Goal: Task Accomplishment & Management: Use online tool/utility

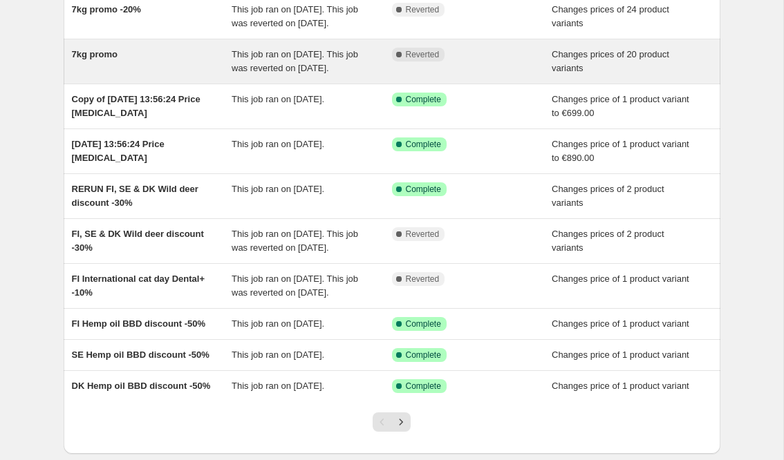
scroll to position [116, 0]
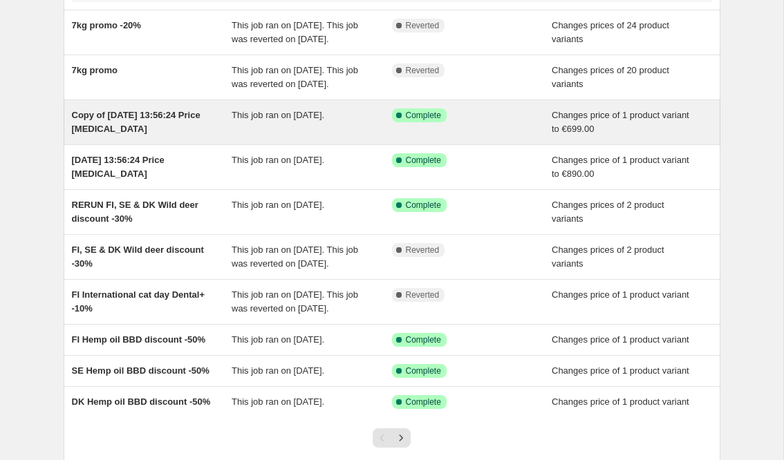
click at [131, 136] on div "Copy of [DATE] 13:56:24 Price [MEDICAL_DATA]" at bounding box center [152, 123] width 160 height 28
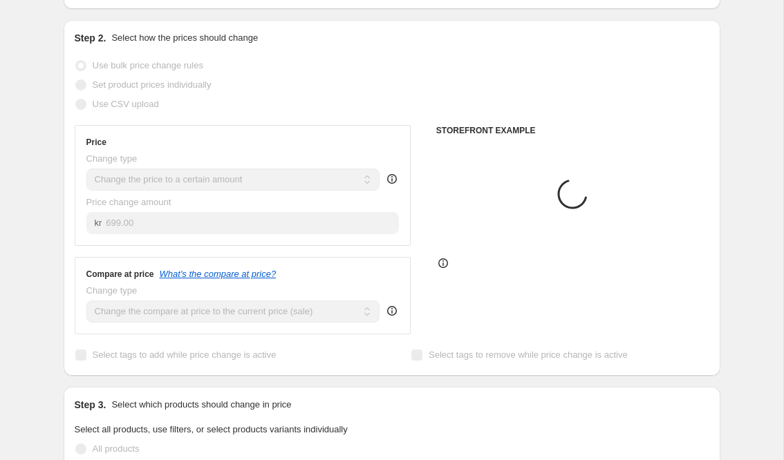
scroll to position [314, 0]
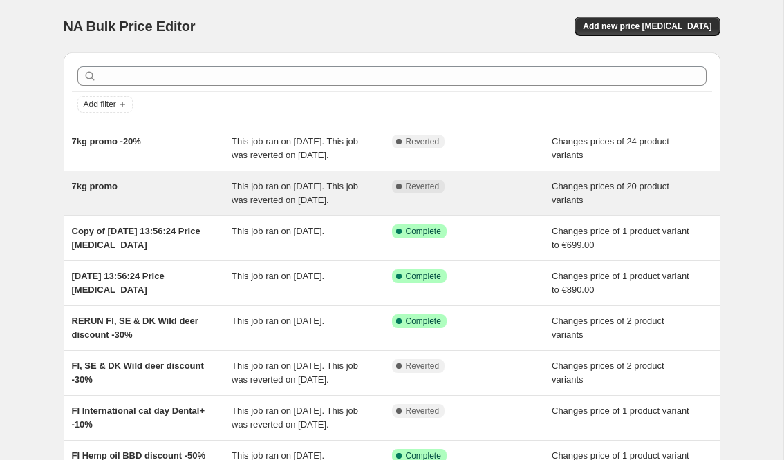
click at [111, 191] on span "7kg promo" at bounding box center [95, 186] width 46 height 10
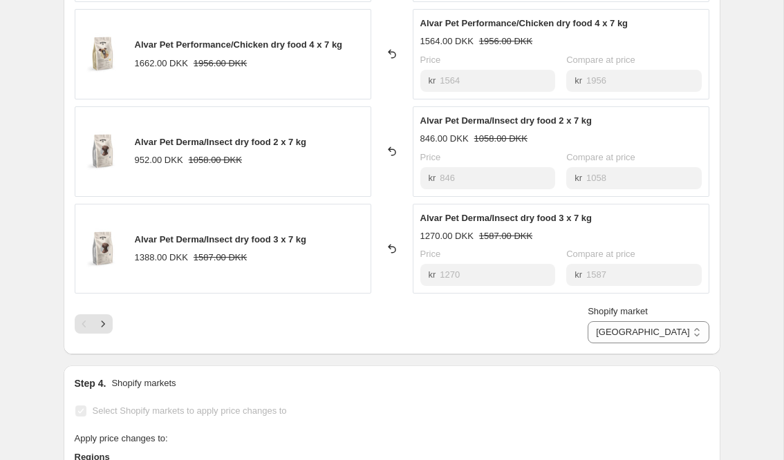
scroll to position [777, 0]
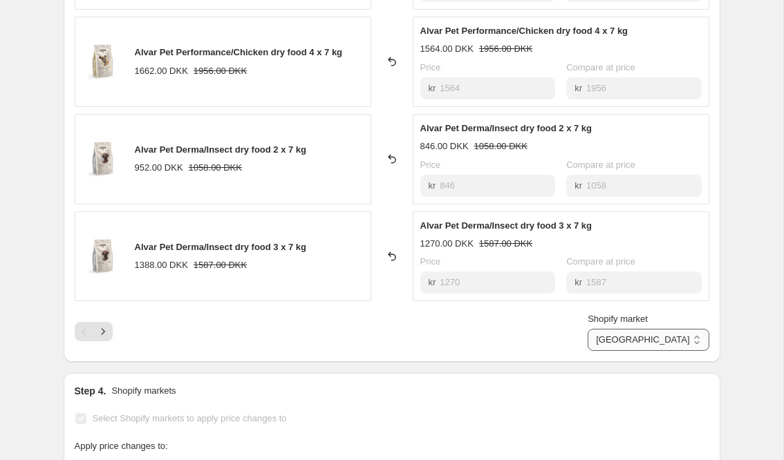
click at [690, 336] on select "Denmark [GEOGRAPHIC_DATA]" at bounding box center [647, 340] width 121 height 22
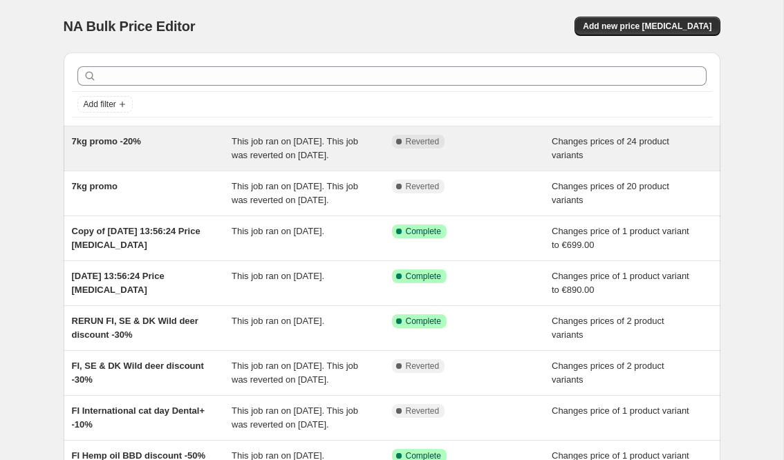
click at [135, 143] on span "7kg promo -20%" at bounding box center [106, 141] width 69 height 10
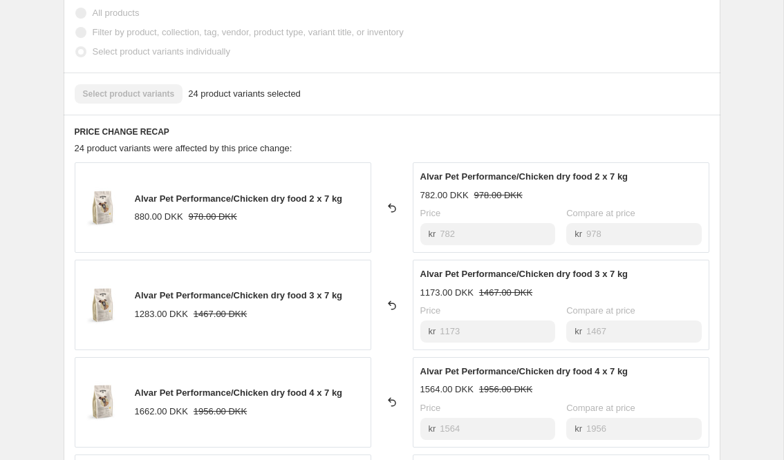
scroll to position [370, 0]
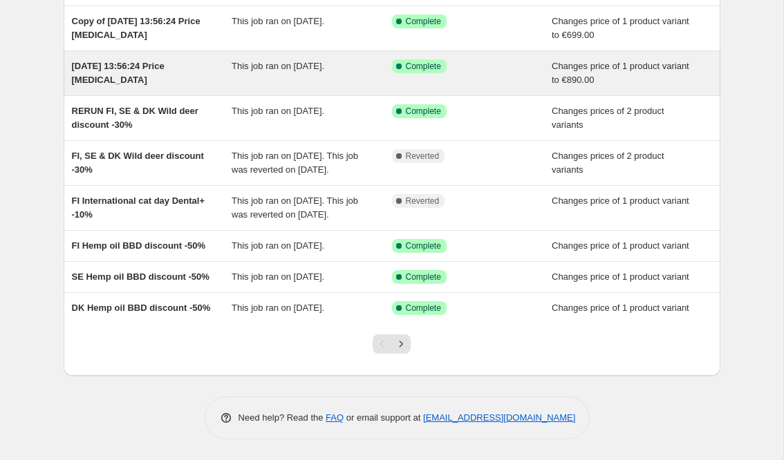
scroll to position [263, 0]
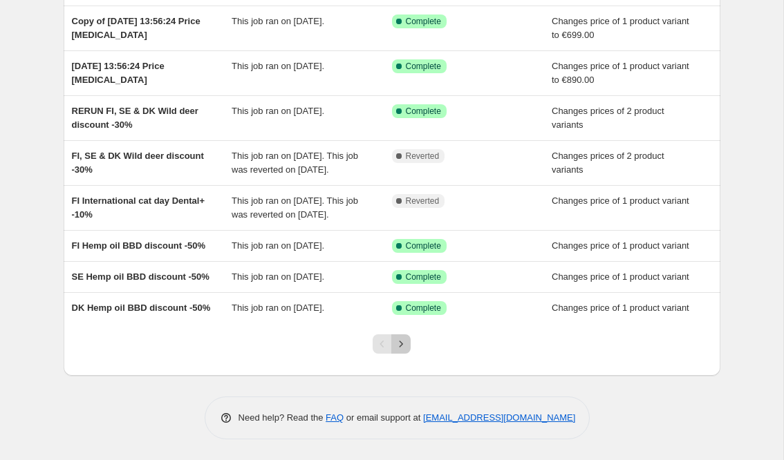
click at [404, 351] on icon "Next" at bounding box center [401, 344] width 14 height 14
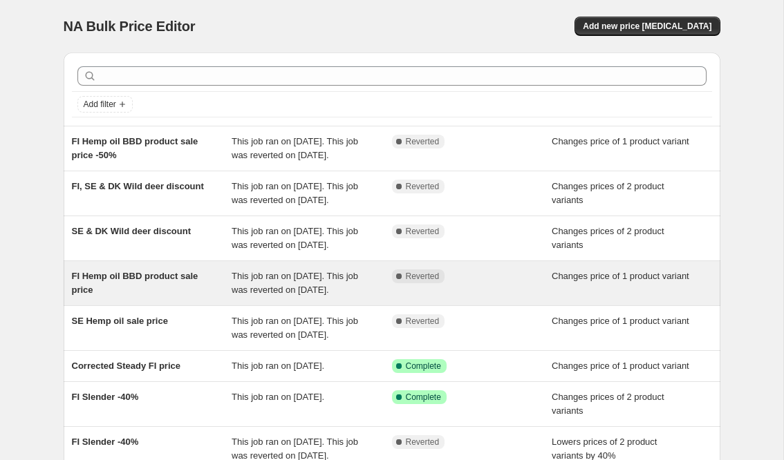
scroll to position [347, 0]
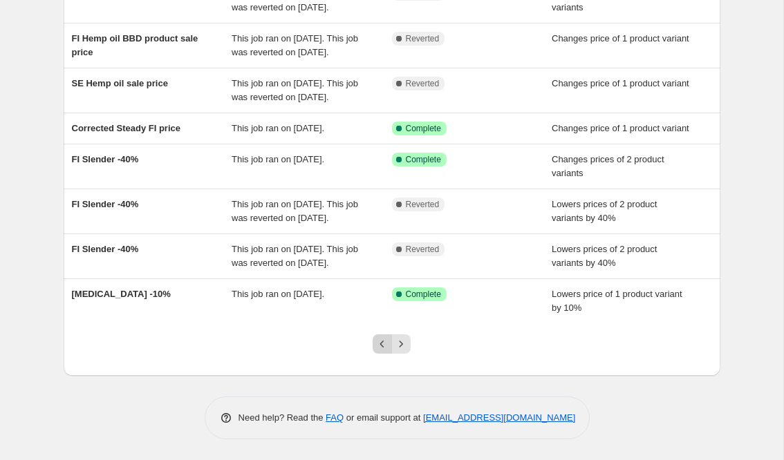
click at [384, 338] on icon "Previous" at bounding box center [382, 344] width 14 height 14
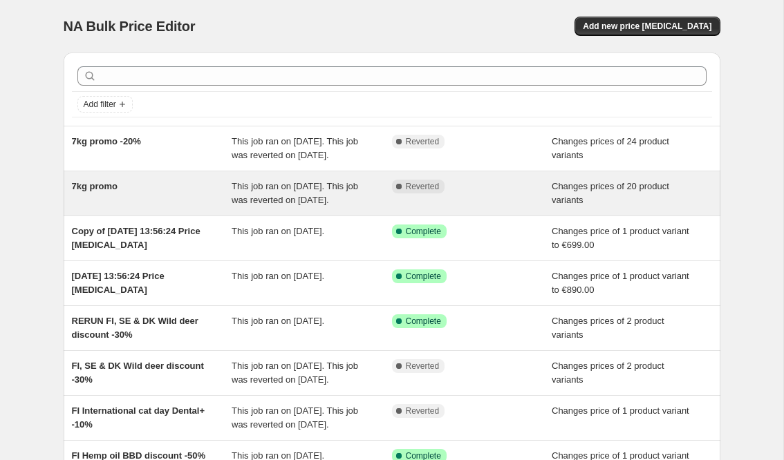
click at [106, 191] on span "7kg promo" at bounding box center [95, 186] width 46 height 10
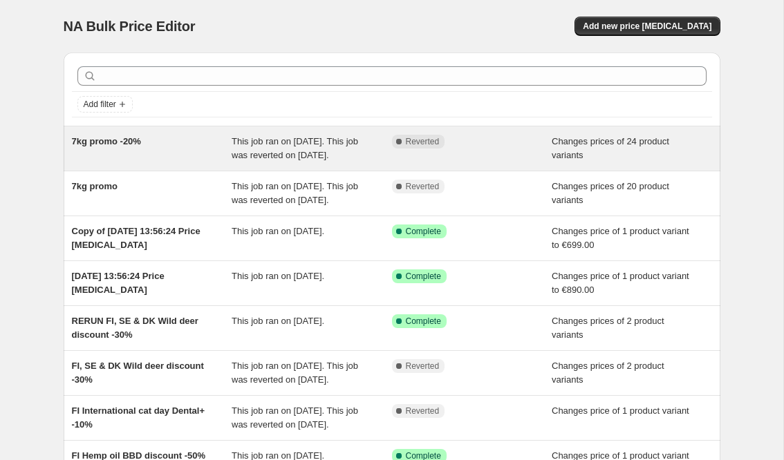
click at [133, 137] on span "7kg promo -20%" at bounding box center [106, 141] width 69 height 10
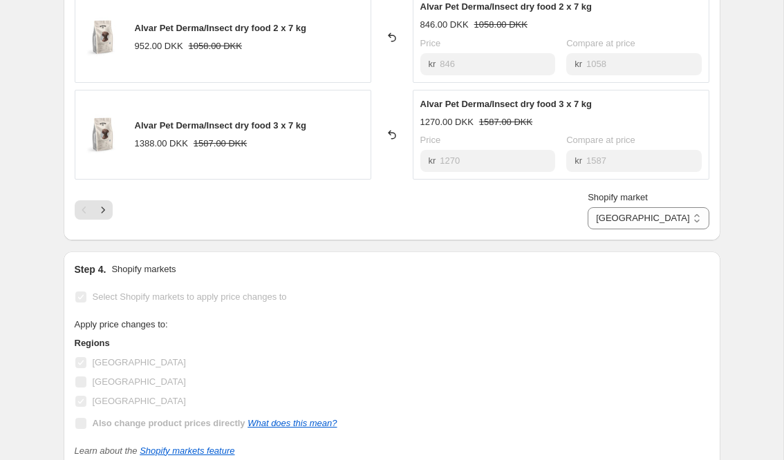
scroll to position [924, 0]
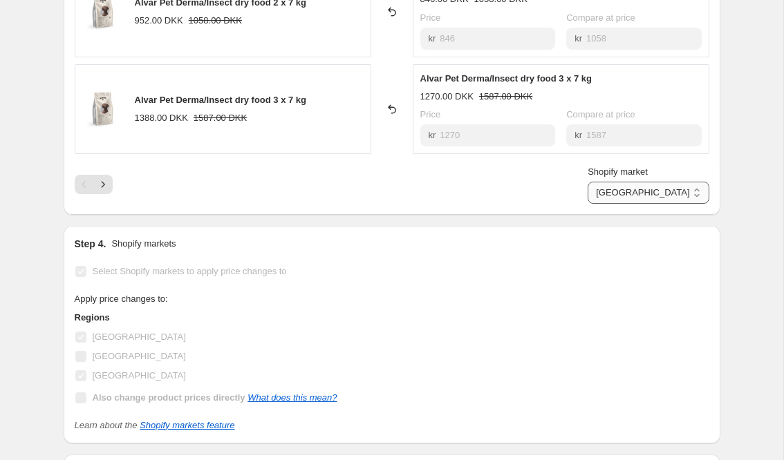
click at [692, 190] on select "Denmark [GEOGRAPHIC_DATA]" at bounding box center [647, 193] width 121 height 22
click at [104, 183] on icon "Next" at bounding box center [103, 185] width 14 height 14
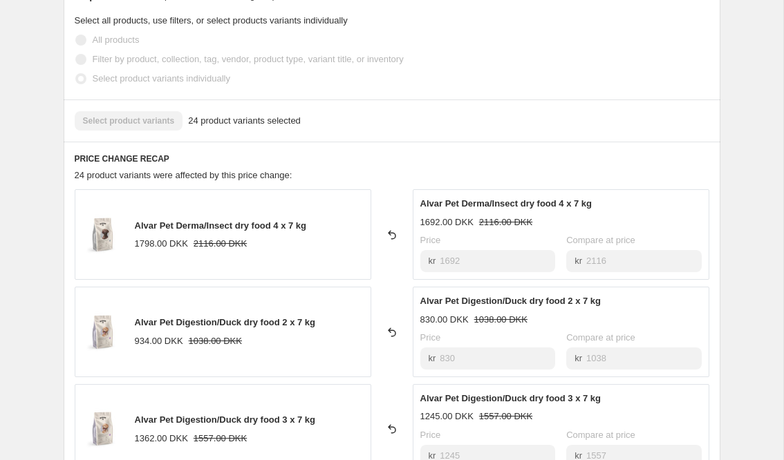
scroll to position [0, 0]
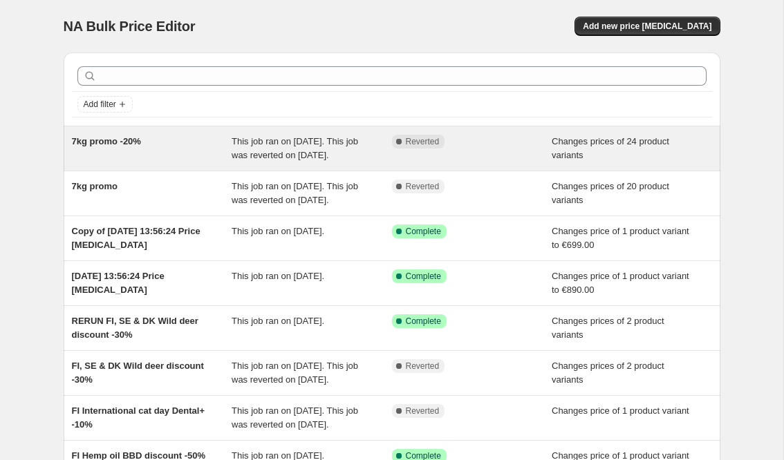
click at [115, 145] on span "7kg promo -20%" at bounding box center [106, 141] width 69 height 10
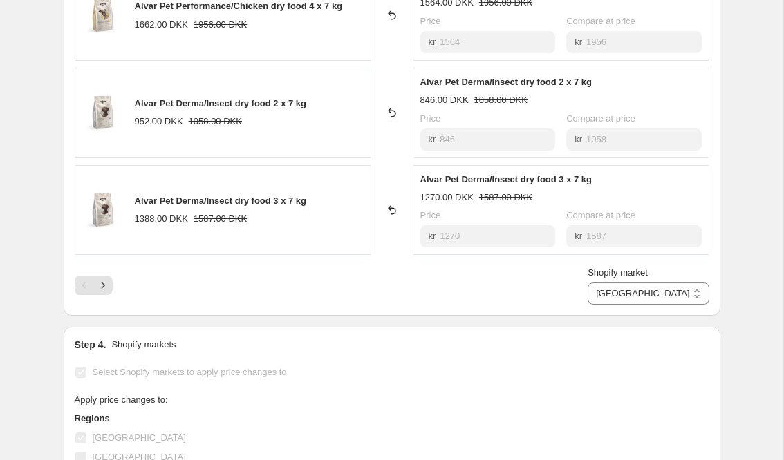
scroll to position [775, 0]
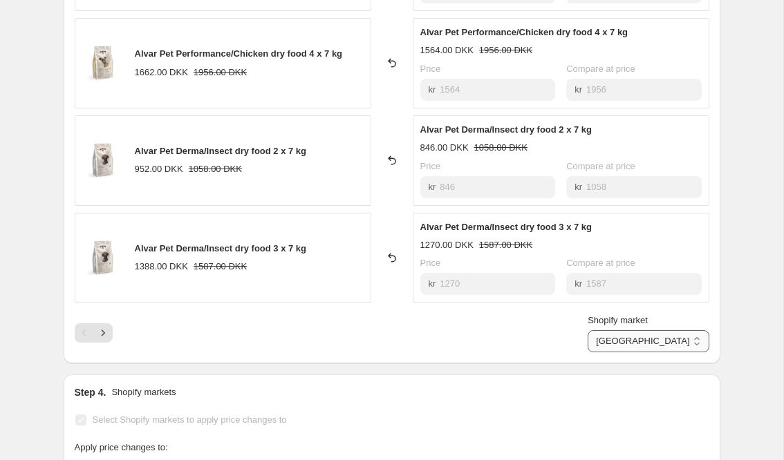
click at [690, 341] on select "Denmark [GEOGRAPHIC_DATA]" at bounding box center [647, 341] width 121 height 22
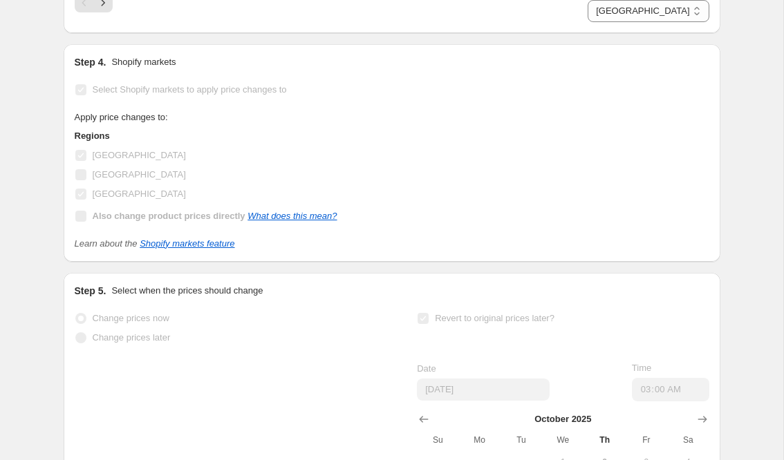
scroll to position [1140, 0]
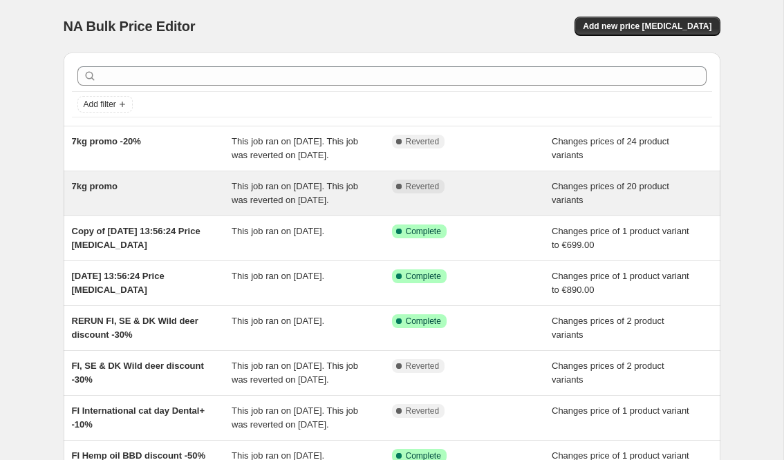
click at [113, 191] on span "7kg promo" at bounding box center [95, 186] width 46 height 10
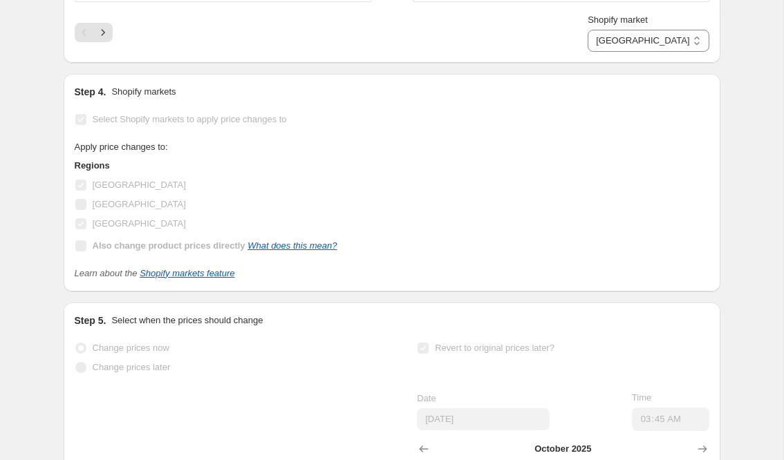
scroll to position [1085, 0]
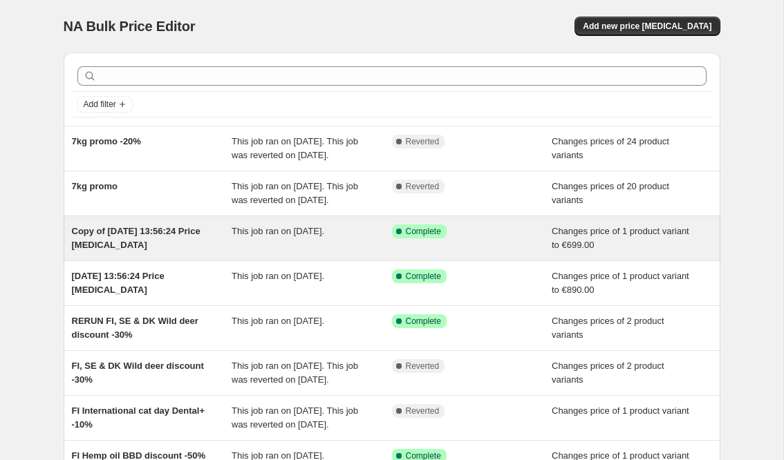
click at [144, 250] on span "Copy of [DATE] 13:56:24 Price [MEDICAL_DATA]" at bounding box center [136, 238] width 129 height 24
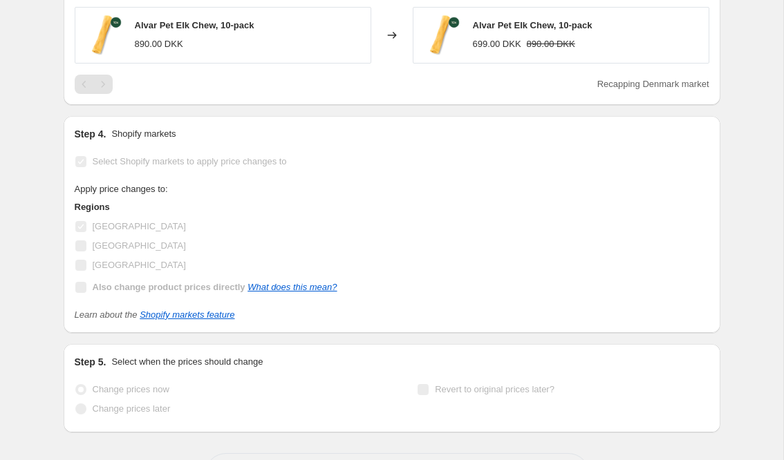
scroll to position [908, 0]
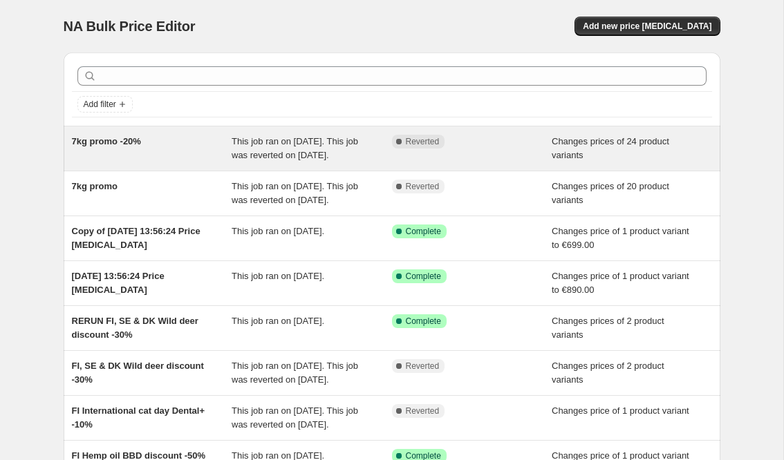
click at [139, 138] on span "7kg promo -20%" at bounding box center [106, 141] width 69 height 10
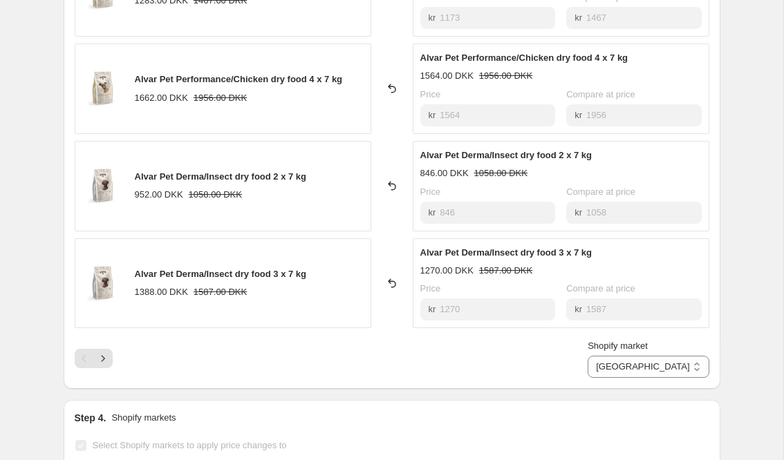
scroll to position [753, 0]
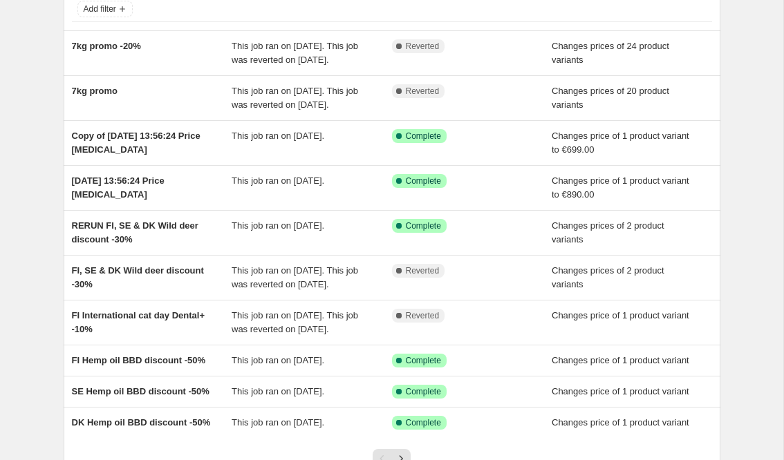
scroll to position [97, 0]
